Goal: Complete application form: Complete application form

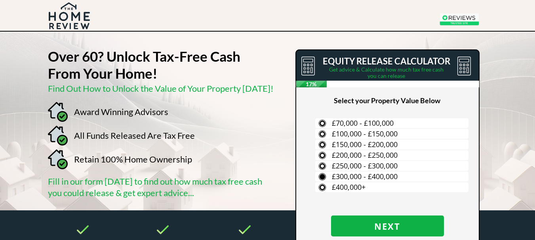
click at [321, 176] on label "£300,000 - £400,000" at bounding box center [391, 177] width 153 height 10
click at [0, 0] on input "£300,000 - £400,000" at bounding box center [0, 0] width 0 height 0
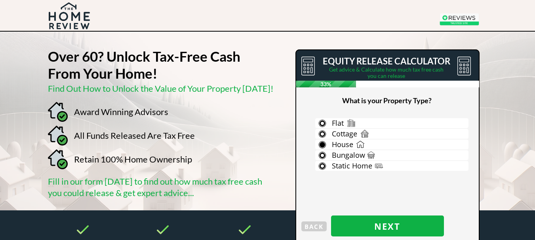
click at [320, 144] on label "House" at bounding box center [391, 145] width 153 height 10
click at [0, 0] on input "House" at bounding box center [0, 0] width 0 height 0
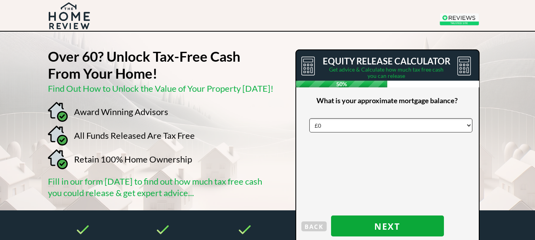
click at [385, 228] on span "Next" at bounding box center [387, 226] width 113 height 10
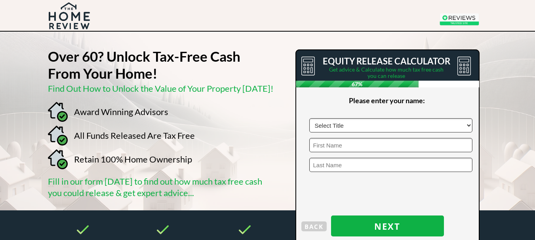
click at [368, 127] on select "Select Title Mr Mrs Ms Miss Dr Sir" at bounding box center [390, 125] width 163 height 14
select select "Miss"
click at [309, 118] on select "Select Title Mr Mrs Ms Miss Dr Sir" at bounding box center [390, 125] width 163 height 14
click at [355, 145] on input "text" at bounding box center [390, 145] width 163 height 14
type input "Carol"
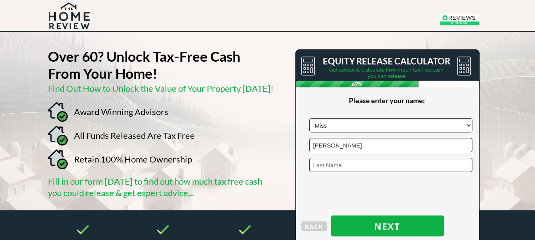
type input "Wilmshurst"
click at [358, 224] on span "Next" at bounding box center [387, 226] width 113 height 10
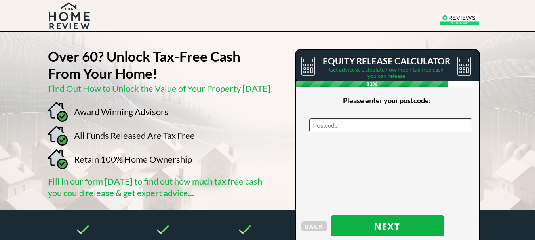
click at [342, 116] on div at bounding box center [387, 169] width 182 height 238
click at [341, 124] on input "text" at bounding box center [390, 125] width 163 height 14
type input "CT6 5SH"
click at [371, 229] on span "Next" at bounding box center [387, 226] width 113 height 10
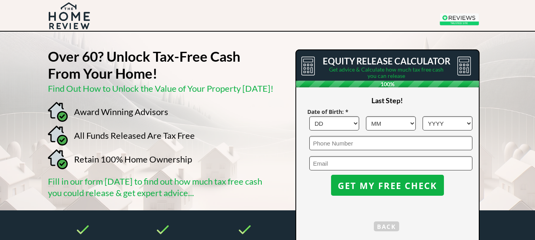
click at [349, 123] on select "DD 1 2 3 4 5 6 7 8 9 10 11 12 13 14 15 16 17 18 19 20 21 22 23 24 25 26 27 28 2…" at bounding box center [334, 123] width 50 height 14
select select "12"
click at [309, 116] on select "DD 1 2 3 4 5 6 7 8 9 10 11 12 13 14 15 16 17 18 19 20 21 22 23 24 25 26 27 28 2…" at bounding box center [334, 123] width 50 height 14
click at [409, 124] on select "MM 1 2 3 4 5 6 7 8 9 10 11 12" at bounding box center [391, 123] width 50 height 14
select select "2"
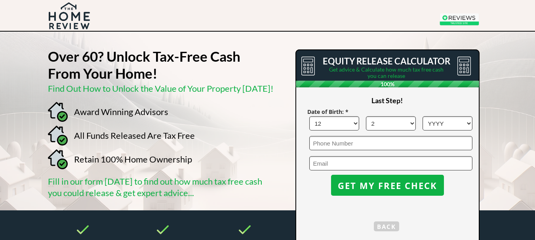
click at [366, 116] on select "MM 1 2 3 4 5 6 7 8 9 10 11 12" at bounding box center [391, 123] width 50 height 14
click at [466, 123] on select "YYYY 1966 1965 1964 1963 1962 1961 1960 1959 1958 1957 1956 1955 1954 1953 1952…" at bounding box center [447, 123] width 50 height 14
select select "1953"
click at [422, 116] on select "YYYY 1966 1965 1964 1963 1962 1961 1960 1959 1958 1957 1956 1955 1954 1953 1952…" at bounding box center [447, 123] width 50 height 14
click at [396, 147] on input "tel" at bounding box center [390, 143] width 163 height 14
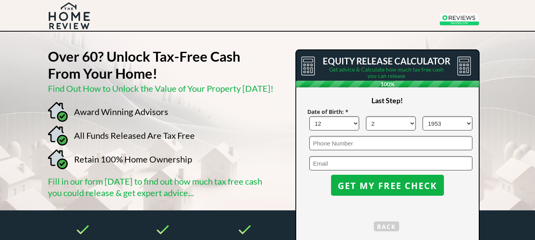
type input "07944050724"
type input "carolw23@hotmail.co.uk"
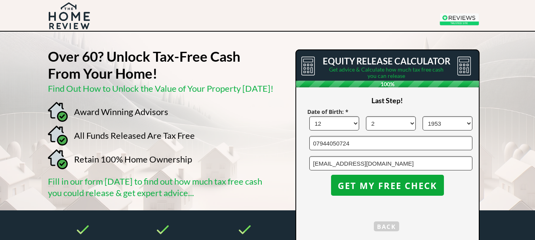
click at [415, 184] on span "GET MY FREE CHECK" at bounding box center [387, 185] width 113 height 10
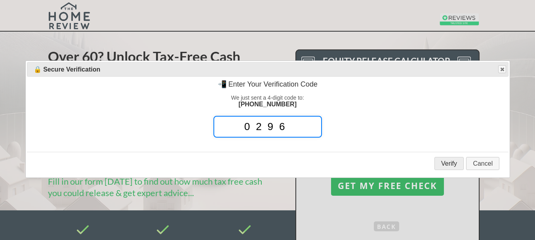
type input "0296"
click at [445, 163] on button "Verify" at bounding box center [448, 163] width 29 height 13
